Goal: Information Seeking & Learning: Learn about a topic

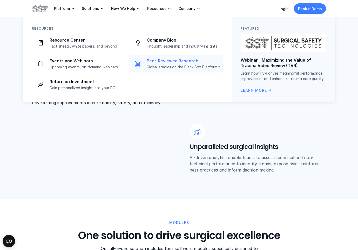
click at [169, 63] on p "Peer-Reviewed Research" at bounding box center [183, 60] width 73 height 5
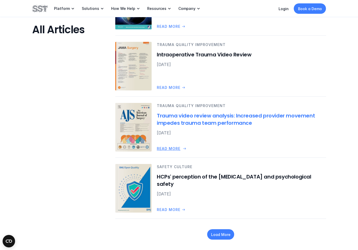
scroll to position [636, 0]
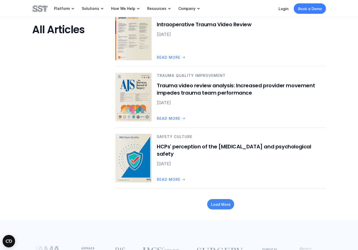
click at [219, 208] on div "Load More" at bounding box center [220, 204] width 27 height 10
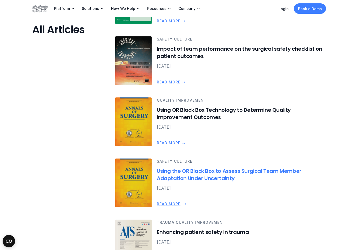
scroll to position [856, 0]
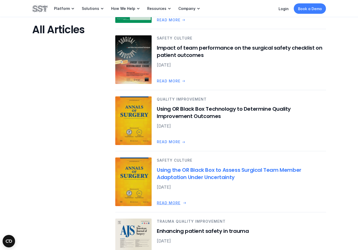
click at [197, 173] on h6 "Using the OR Black Box to Assess Surgical Team Member Adaptation Under Uncertai…" at bounding box center [241, 173] width 169 height 15
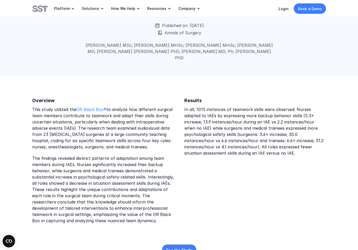
scroll to position [86, 0]
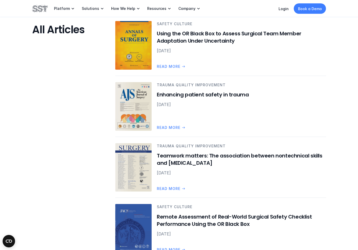
scroll to position [1014, 0]
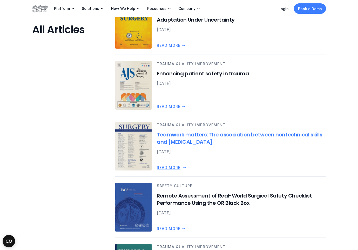
click at [190, 136] on h6 "Teamwork matters: The association between nontechnical skills and [MEDICAL_DATA]" at bounding box center [241, 138] width 169 height 15
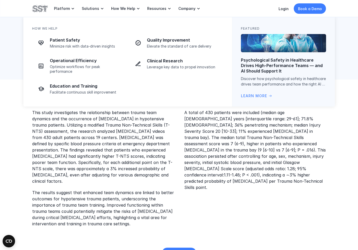
scroll to position [60, 0]
